Goal: Check status: Check status

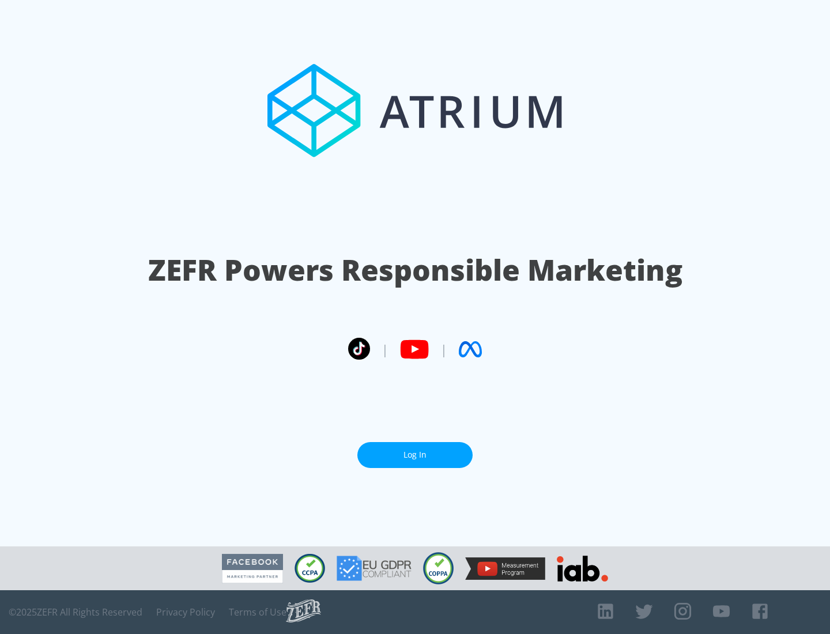
click at [415, 455] on link "Log In" at bounding box center [414, 455] width 115 height 26
